Goal: Contribute content

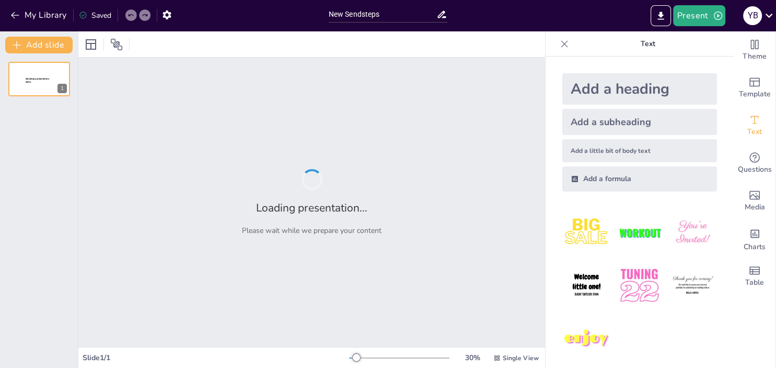
type input "New Sendsteps"
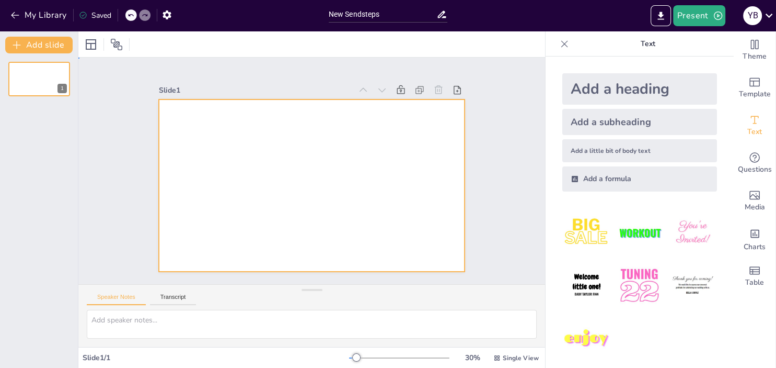
click at [222, 122] on div at bounding box center [299, 163] width 302 height 351
click at [211, 128] on div at bounding box center [301, 180] width 333 height 342
click at [211, 128] on div at bounding box center [320, 182] width 349 height 319
click at [211, 128] on div at bounding box center [300, 179] width 319 height 349
click at [211, 128] on div at bounding box center [312, 156] width 306 height 172
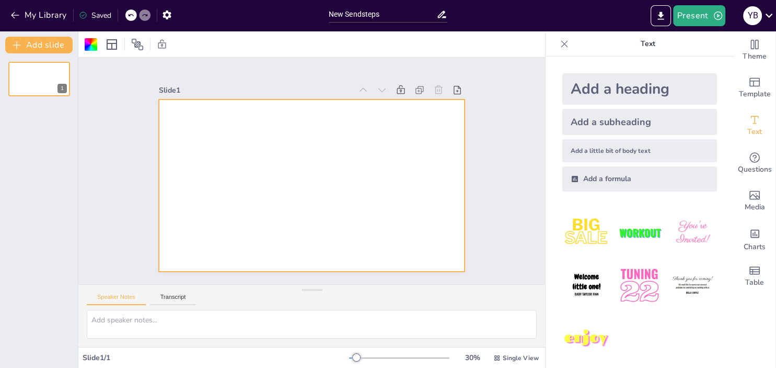
click at [204, 123] on div at bounding box center [303, 158] width 349 height 319
click at [204, 123] on div at bounding box center [297, 169] width 203 height 322
click at [210, 123] on div at bounding box center [326, 167] width 232 height 335
click at [204, 123] on div at bounding box center [299, 178] width 302 height 351
drag, startPoint x: 134, startPoint y: 321, endPoint x: 475, endPoint y: 253, distance: 347.1
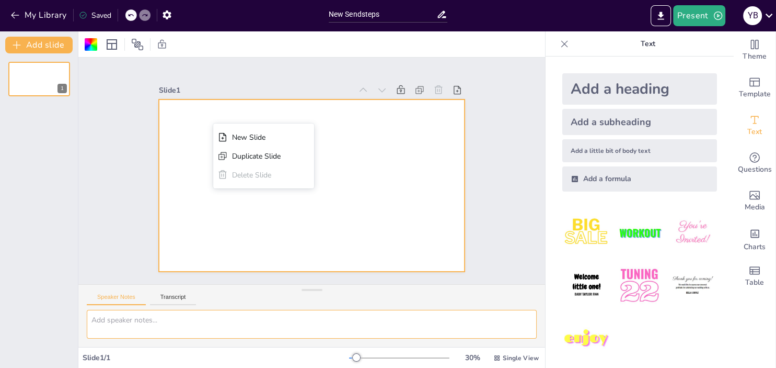
click at [135, 320] on textarea at bounding box center [312, 324] width 450 height 29
paste textarea "CHECK LIST PARA REGISTRO DE IMPORTACIONES"
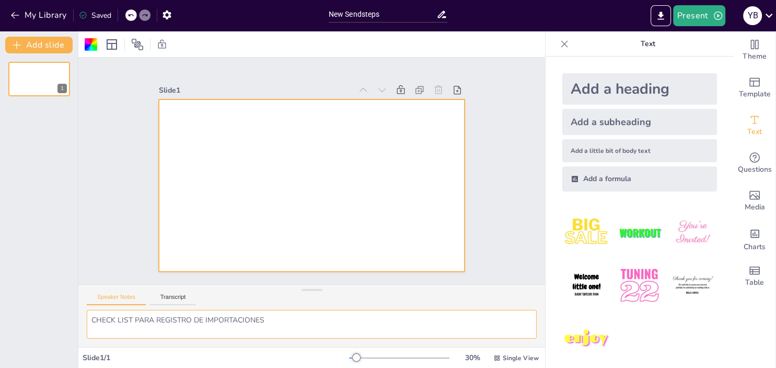
type textarea "CHECK LIST PARA REGISTRO DE IMPORTACIONES"
click at [628, 93] on div "Add a heading" at bounding box center [640, 88] width 155 height 31
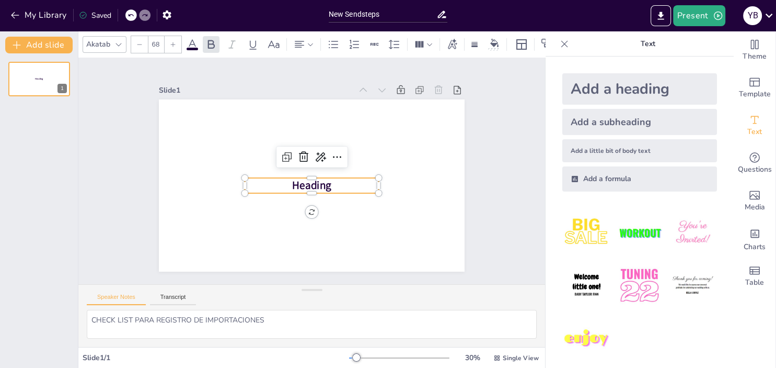
click at [293, 184] on span "Heading" at bounding box center [298, 175] width 26 height 42
click at [293, 184] on span "Heading" at bounding box center [304, 183] width 41 height 32
click at [294, 182] on span "Heading" at bounding box center [303, 182] width 40 height 35
click at [295, 182] on span "Heading" at bounding box center [298, 177] width 29 height 42
click at [319, 159] on icon at bounding box center [328, 168] width 18 height 18
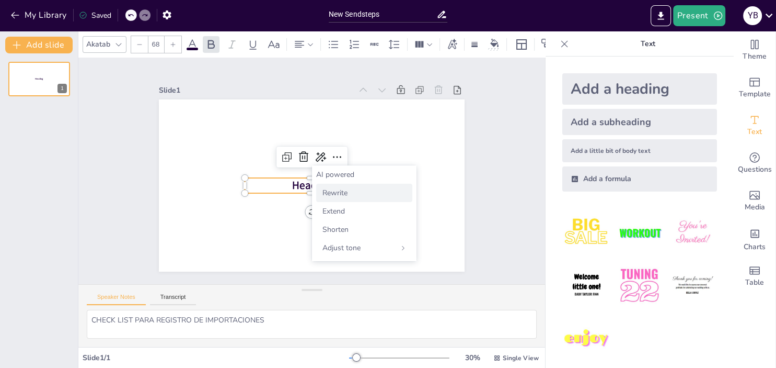
click at [340, 195] on span "Rewrite" at bounding box center [335, 193] width 25 height 10
click at [292, 184] on p "Heading" at bounding box center [306, 184] width 129 height 68
click at [324, 185] on p "Title" at bounding box center [308, 185] width 132 height 56
click at [318, 185] on span "Title" at bounding box center [305, 184] width 25 height 22
click at [309, 189] on span "Title" at bounding box center [304, 183] width 25 height 23
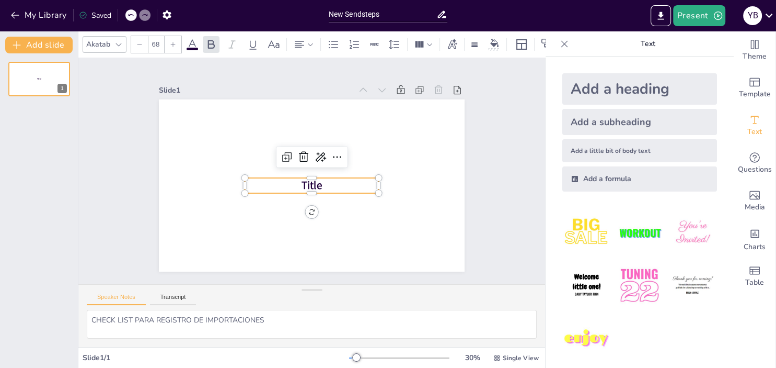
click at [307, 179] on span "Title" at bounding box center [297, 168] width 19 height 24
click at [193, 48] on span at bounding box center [193, 49] width 12 height 3
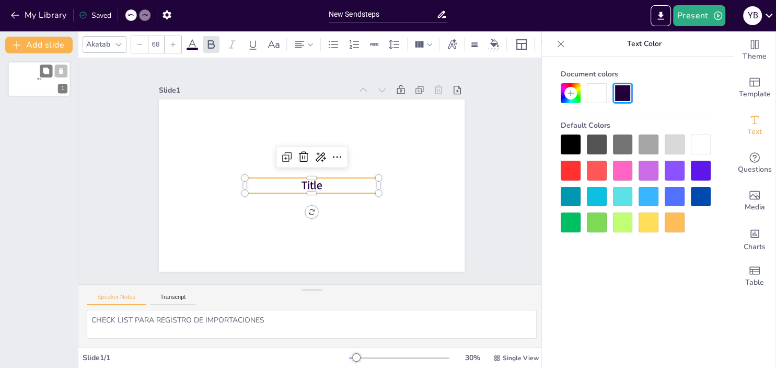
click at [42, 80] on p "Title" at bounding box center [40, 78] width 28 height 3
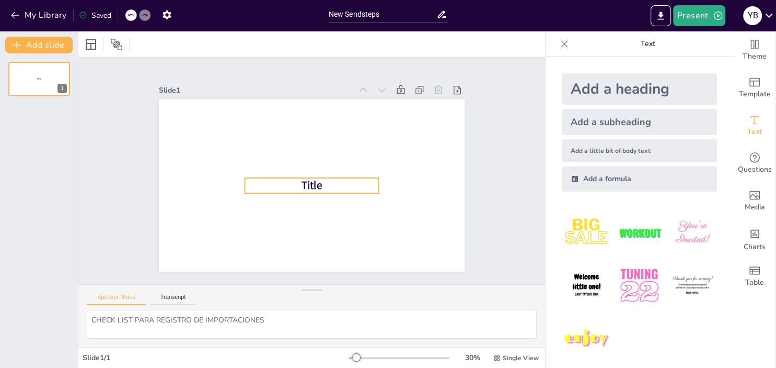
click at [311, 187] on span "Title" at bounding box center [304, 182] width 26 height 24
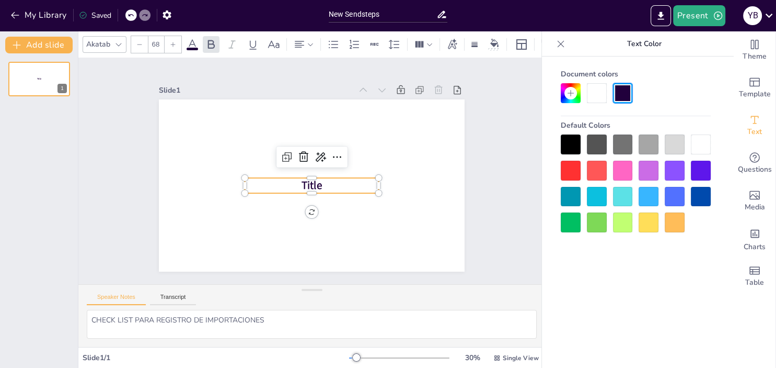
click at [193, 47] on icon at bounding box center [192, 44] width 13 height 13
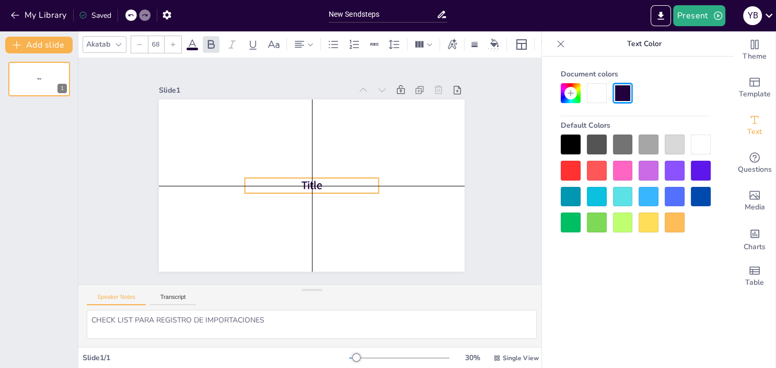
click at [302, 189] on span "Title" at bounding box center [302, 181] width 25 height 25
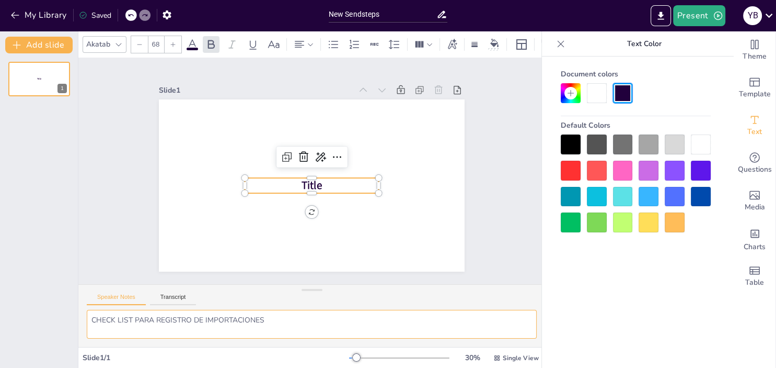
click at [141, 331] on textarea "CHECK LIST PARA REGISTRO DE IMPORTACIONES" at bounding box center [312, 324] width 450 height 29
click at [164, 296] on button "Transcript" at bounding box center [173, 299] width 47 height 12
click at [120, 322] on textarea at bounding box center [312, 324] width 450 height 29
paste textarea "CHECK LIST PARA REGISTRO DE IMPORTACIONES"
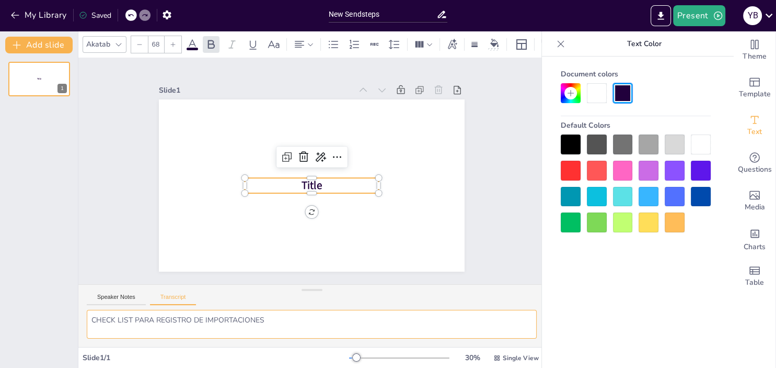
click at [322, 319] on textarea "CHECK LIST PARA REGISTRO DE IMPORTACIONES" at bounding box center [312, 324] width 450 height 29
click at [295, 323] on textarea "CHECK LIST PARA REGISTRO DE IMPORTACIONES" at bounding box center [312, 324] width 450 height 29
type textarea "CHECK LIST PARA REGISTRO DE IMPORTACIONES"
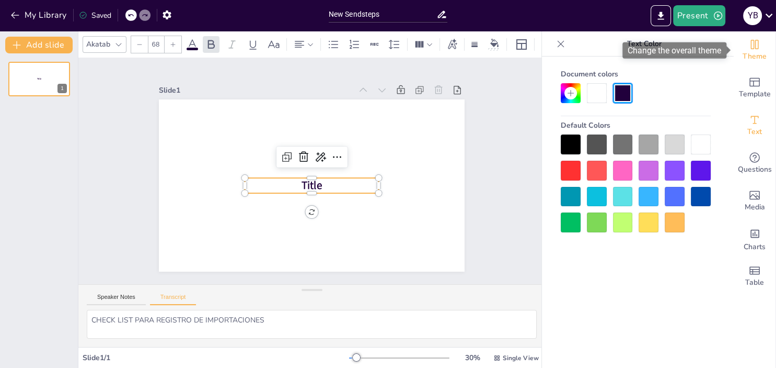
click at [762, 50] on div "Theme" at bounding box center [755, 50] width 42 height 38
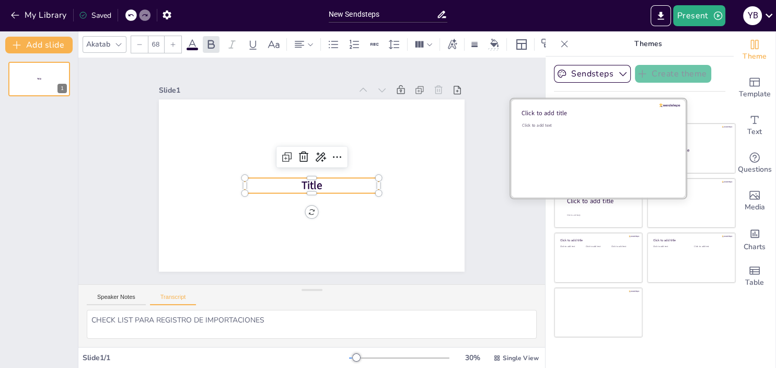
click at [553, 113] on span "Click to add title" at bounding box center [544, 113] width 45 height 8
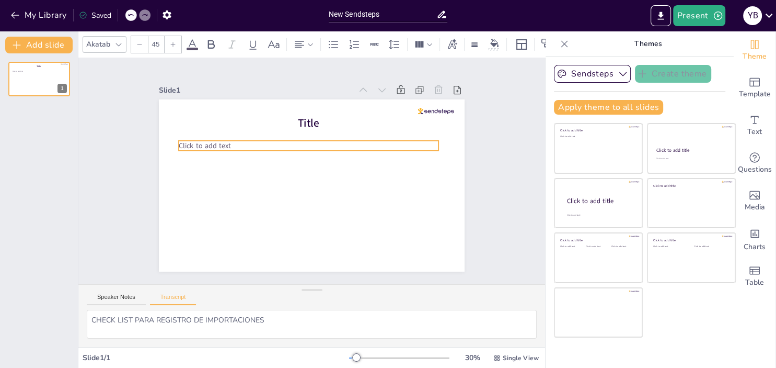
click at [199, 119] on span "Click to add text" at bounding box center [224, 104] width 51 height 30
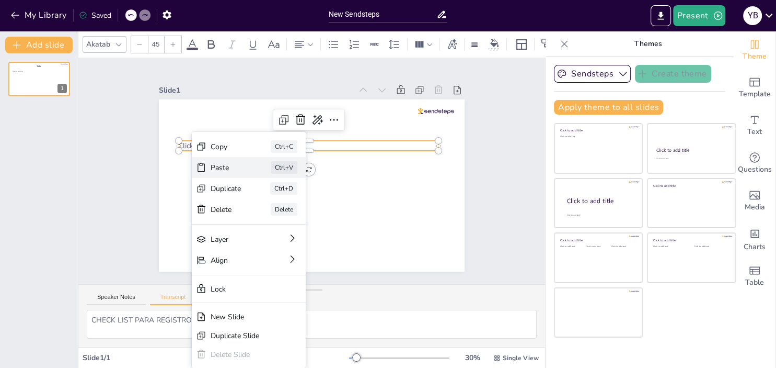
click at [256, 192] on div "Paste" at bounding box center [271, 206] width 30 height 28
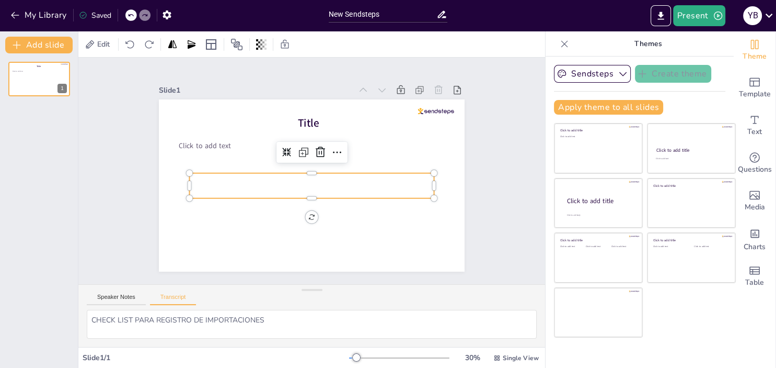
click at [313, 216] on div "Title Click to add text" at bounding box center [298, 175] width 258 height 344
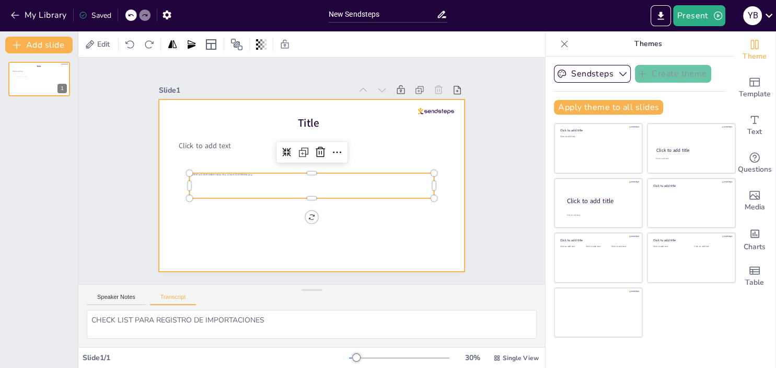
click at [253, 227] on div at bounding box center [305, 184] width 349 height 282
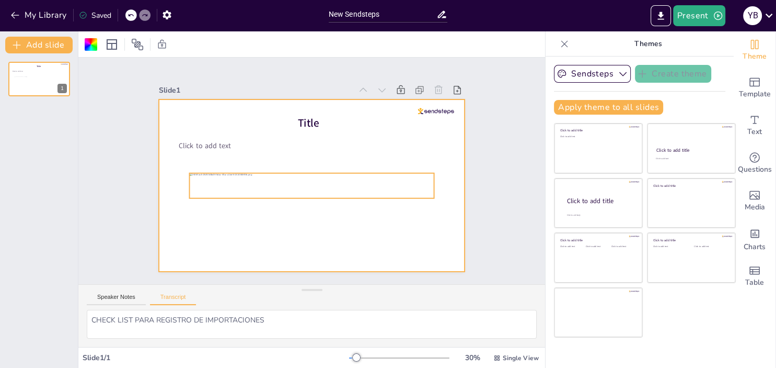
click at [281, 181] on div at bounding box center [304, 183] width 224 height 144
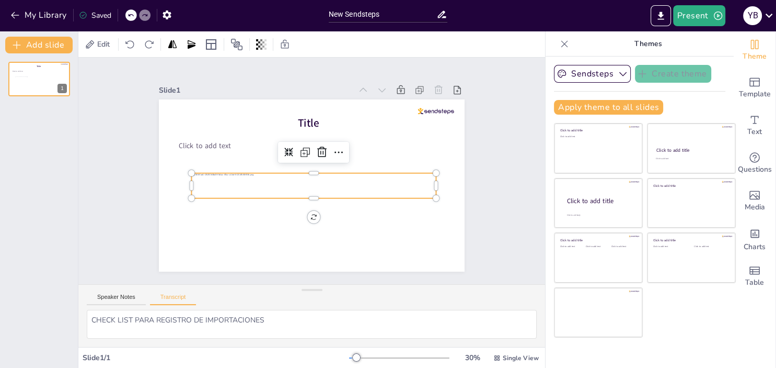
click at [276, 184] on div at bounding box center [297, 175] width 75 height 245
click at [280, 182] on div at bounding box center [305, 184] width 213 height 164
click at [280, 182] on div at bounding box center [297, 175] width 75 height 245
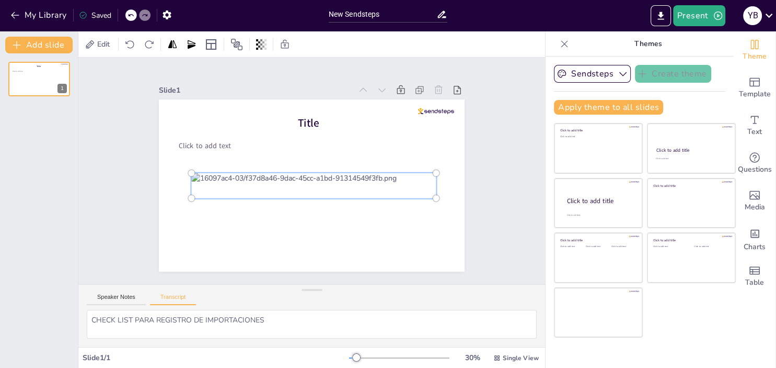
click at [277, 184] on div at bounding box center [301, 181] width 181 height 230
click at [280, 184] on div at bounding box center [311, 156] width 260 height 64
click at [261, 216] on div at bounding box center [322, 160] width 342 height 333
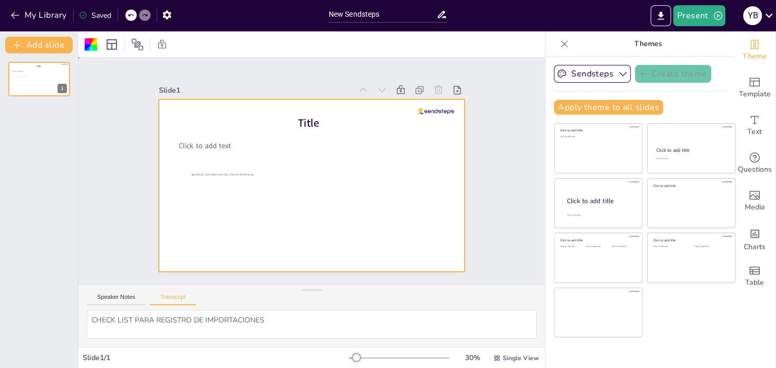
click at [262, 173] on div at bounding box center [307, 184] width 344 height 258
